Goal: Book appointment/travel/reservation

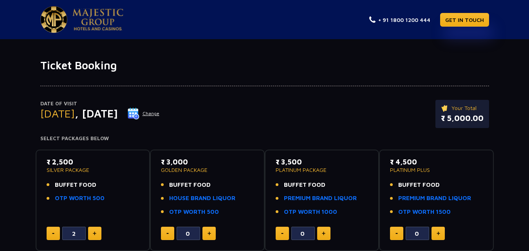
scroll to position [295, 0]
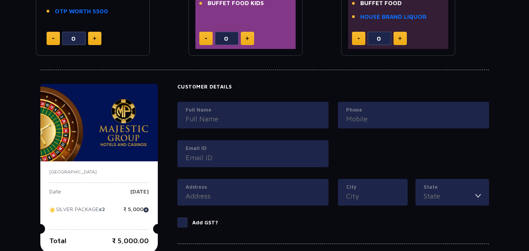
click at [282, 124] on input "Full Name" at bounding box center [253, 119] width 135 height 11
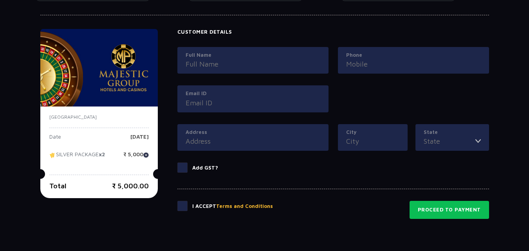
scroll to position [352, 0]
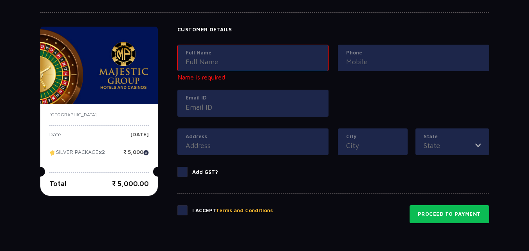
click at [99, 122] on div "[GEOGRAPHIC_DATA]" at bounding box center [98, 118] width 99 height 14
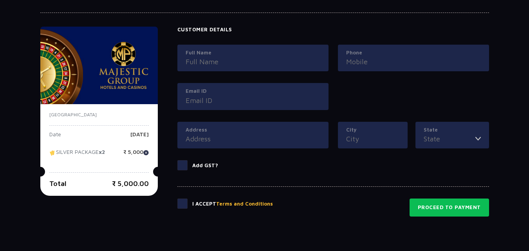
click at [190, 61] on input "Full Name" at bounding box center [253, 61] width 135 height 11
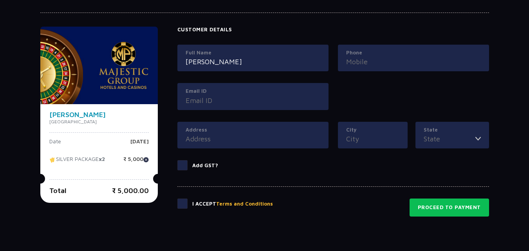
type input "[PERSON_NAME]"
click at [238, 103] on input "Email ID" at bounding box center [253, 100] width 135 height 11
type input "P"
type input "[EMAIL_ADDRESS][DOMAIN_NAME]"
click at [238, 128] on label "Address" at bounding box center [253, 130] width 135 height 8
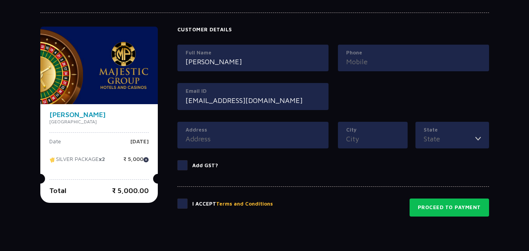
click at [238, 134] on input "Address" at bounding box center [253, 139] width 135 height 11
click at [220, 141] on input "Address" at bounding box center [253, 139] width 135 height 11
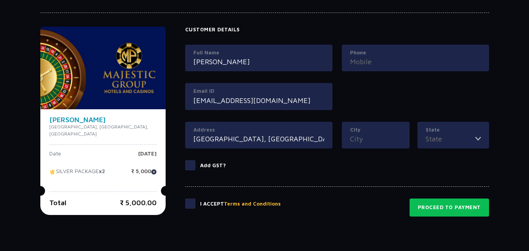
type input "[GEOGRAPHIC_DATA], [GEOGRAPHIC_DATA]"
click at [368, 140] on input "City" at bounding box center [375, 139] width 51 height 11
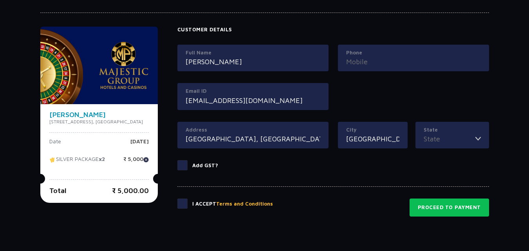
type input "[GEOGRAPHIC_DATA]"
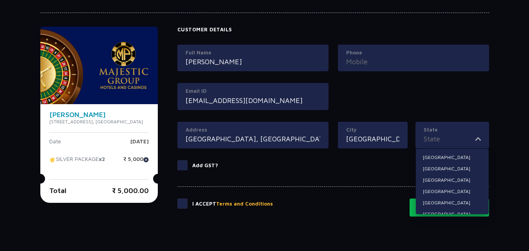
click at [441, 134] on input "State" at bounding box center [450, 139] width 52 height 11
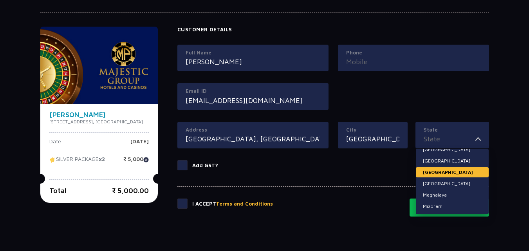
click at [446, 169] on li "[GEOGRAPHIC_DATA]" at bounding box center [452, 172] width 73 height 10
type input "[GEOGRAPHIC_DATA]"
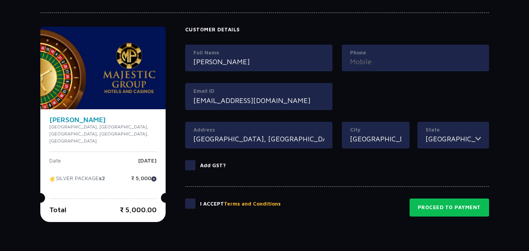
click at [191, 163] on span at bounding box center [190, 165] width 10 height 10
click at [0, 0] on input "Add GST?" at bounding box center [0, 0] width 0 height 0
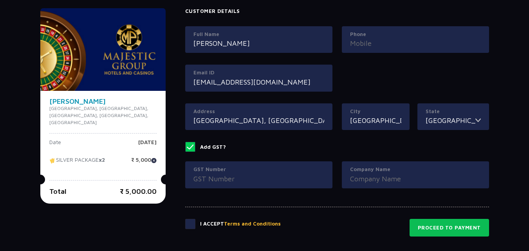
scroll to position [370, 0]
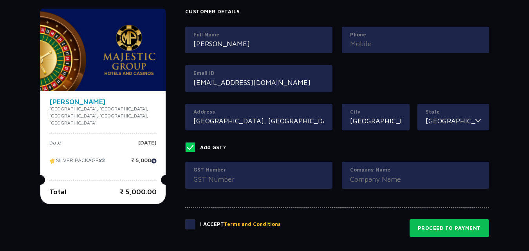
click at [192, 146] on span at bounding box center [190, 147] width 10 height 10
click at [0, 0] on input "Add GST?" at bounding box center [0, 0] width 0 height 0
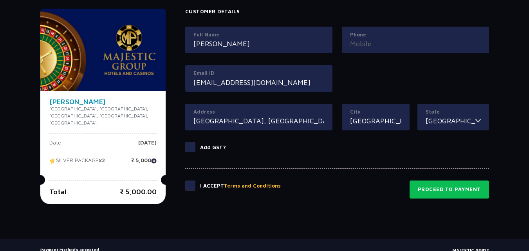
click at [193, 184] on span at bounding box center [190, 186] width 10 height 10
click at [0, 0] on input "checkbox" at bounding box center [0, 0] width 0 height 0
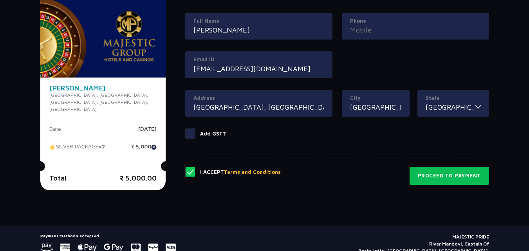
scroll to position [386, 0]
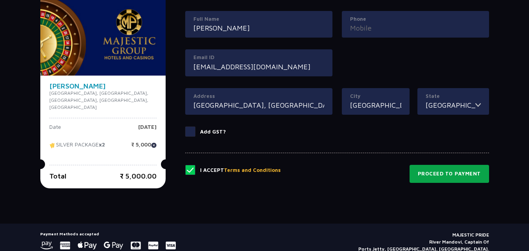
click at [433, 169] on button "Proceed to Payment" at bounding box center [449, 174] width 79 height 18
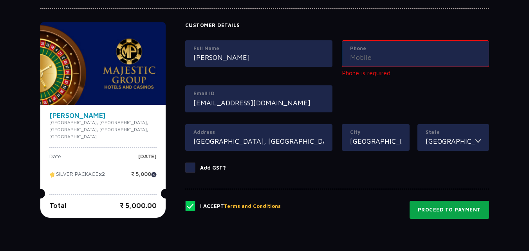
scroll to position [357, 0]
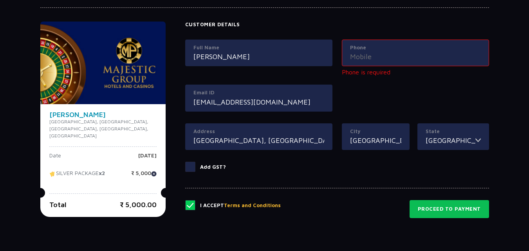
click at [394, 49] on label "Phone" at bounding box center [415, 48] width 131 height 8
click at [394, 51] on input "Phone" at bounding box center [415, 56] width 131 height 11
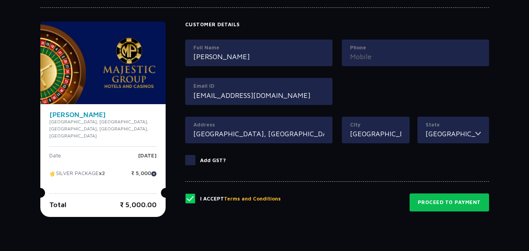
click at [382, 53] on input "Phone" at bounding box center [415, 56] width 131 height 11
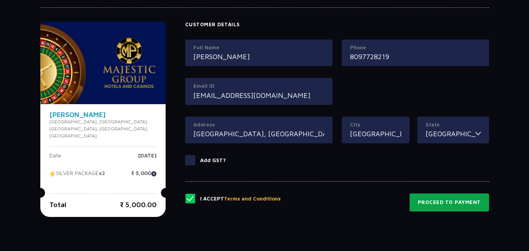
type input "8097728219"
click at [435, 203] on button "Proceed to Payment" at bounding box center [449, 202] width 79 height 18
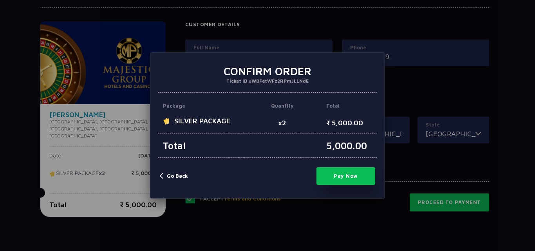
click at [341, 171] on button "Pay Now" at bounding box center [345, 176] width 59 height 18
